Goal: Information Seeking & Learning: Learn about a topic

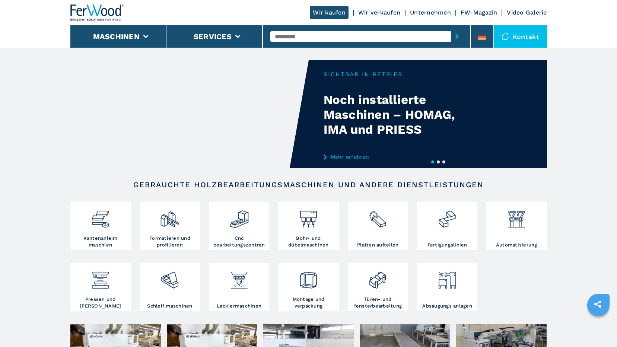
click at [292, 35] on input "text" at bounding box center [360, 36] width 181 height 11
type input "****"
click at [451, 28] on button "submit-button" at bounding box center [457, 36] width 12 height 17
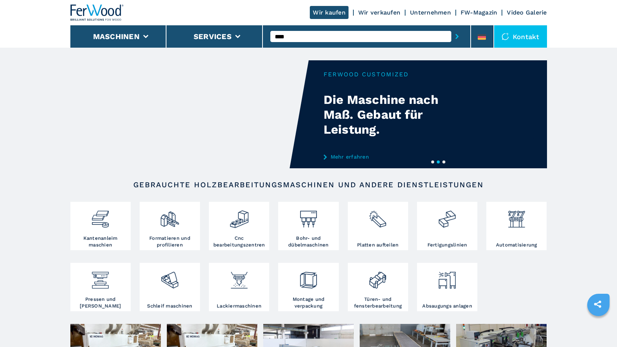
click at [457, 35] on icon "submit-button" at bounding box center [457, 36] width 3 height 5
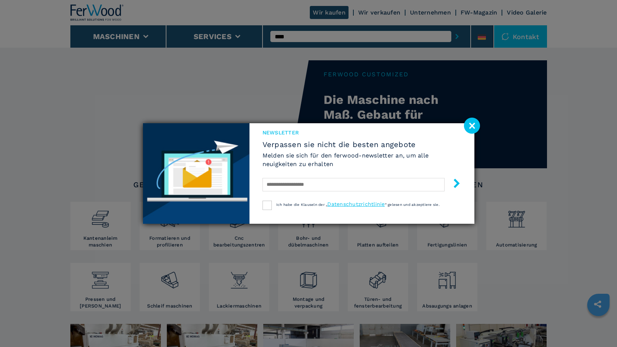
click at [475, 127] on image at bounding box center [472, 126] width 16 height 16
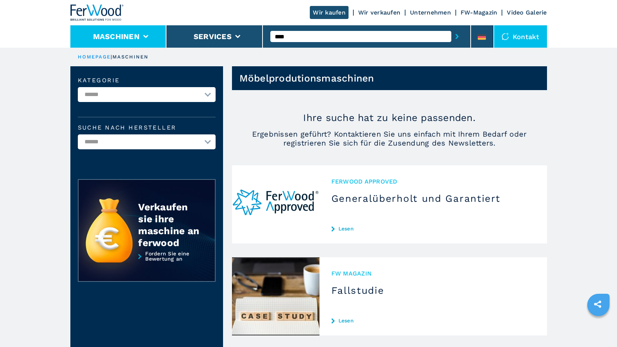
click at [145, 36] on icon at bounding box center [145, 36] width 5 height 3
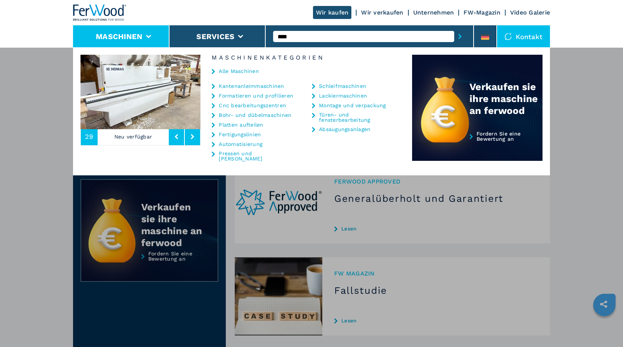
click at [241, 107] on link "Cnc bearbeitungszentren" at bounding box center [252, 105] width 67 height 5
click at [241, 106] on link "Cnc bearbeitungszentren" at bounding box center [252, 105] width 67 height 5
click at [216, 107] on div "Cnc bearbeitungszentren" at bounding box center [253, 105] width 82 height 6
click at [212, 104] on icon at bounding box center [213, 105] width 3 height 5
click at [241, 106] on link "Cnc bearbeitungszentren" at bounding box center [252, 105] width 67 height 5
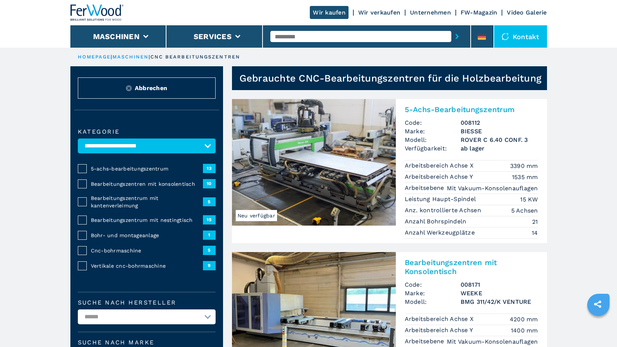
click at [278, 37] on input "text" at bounding box center [360, 36] width 181 height 11
type input "******"
click at [451, 28] on button "submit-button" at bounding box center [457, 36] width 12 height 17
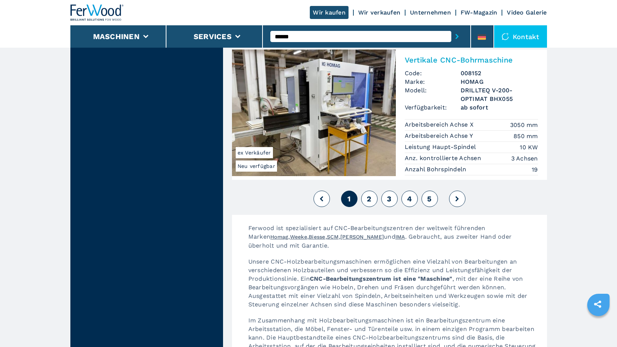
scroll to position [1825, 0]
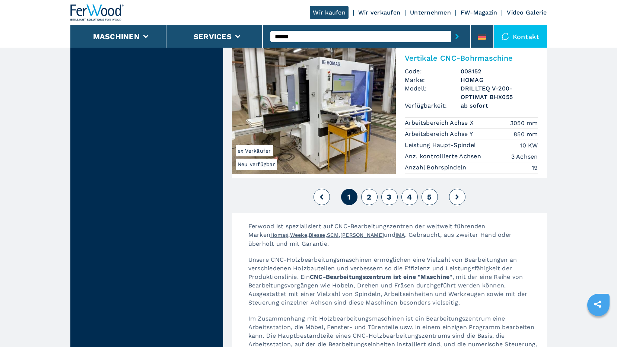
click at [369, 193] on span "2" at bounding box center [369, 197] width 4 height 9
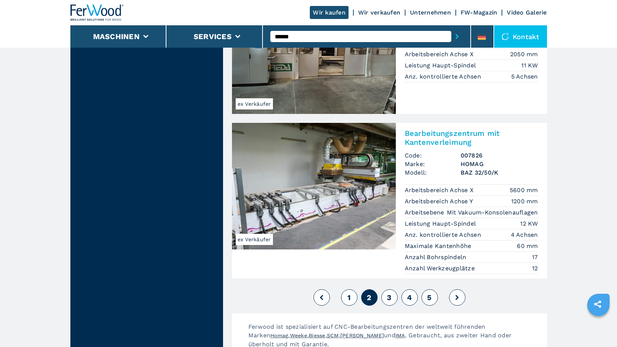
scroll to position [1825, 0]
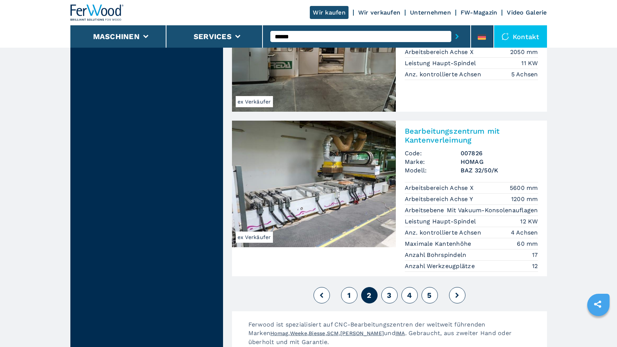
click at [393, 287] on button "3" at bounding box center [389, 295] width 16 height 16
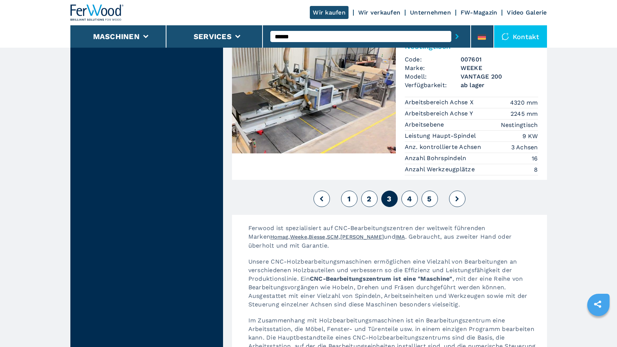
scroll to position [1901, 0]
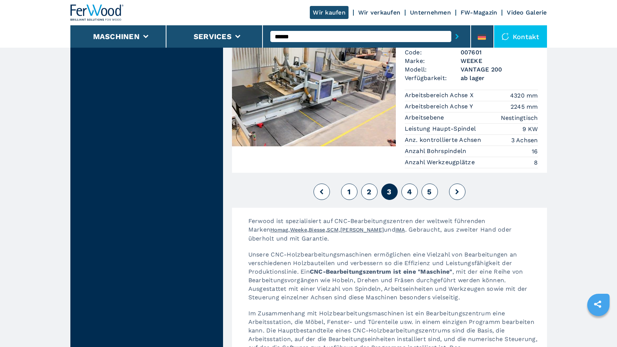
click at [413, 184] on button "4" at bounding box center [410, 192] width 16 height 16
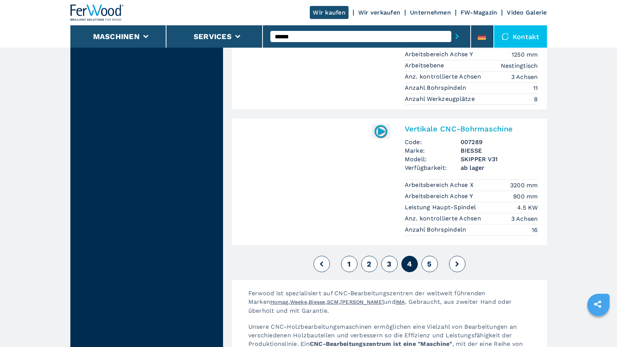
scroll to position [1788, 0]
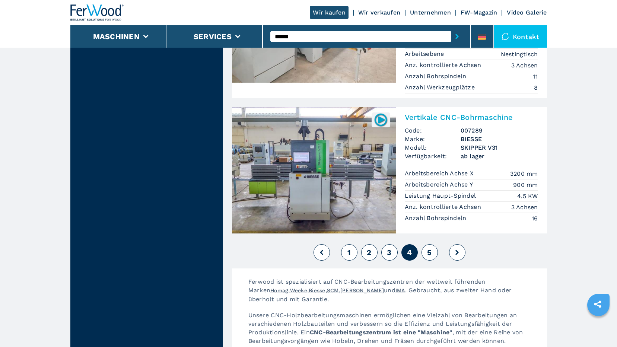
click at [429, 248] on span "5" at bounding box center [429, 252] width 4 height 9
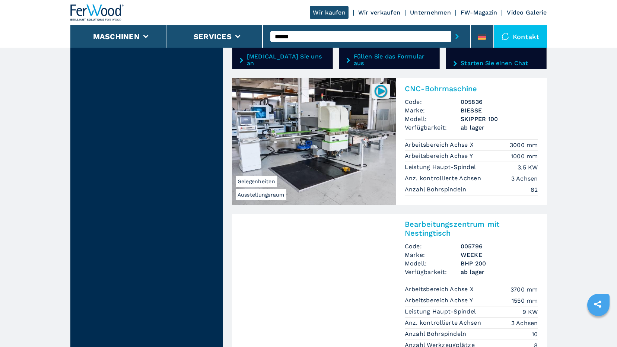
scroll to position [1453, 0]
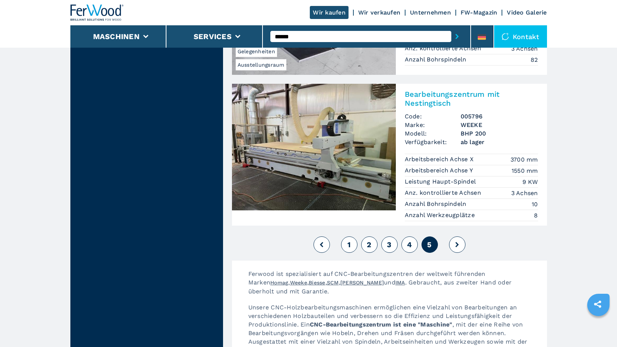
click at [456, 242] on icon at bounding box center [457, 244] width 3 height 5
click at [455, 237] on button at bounding box center [457, 245] width 16 height 16
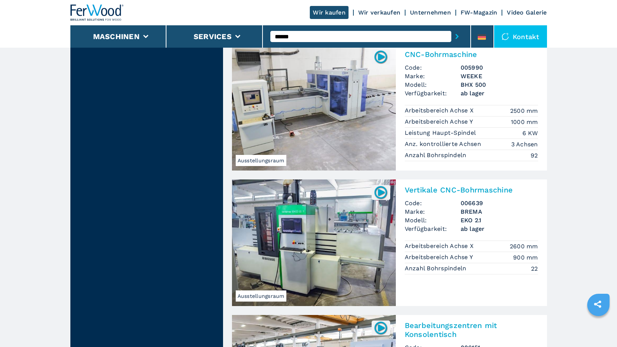
scroll to position [484, 0]
